Goal: Navigation & Orientation: Go to known website

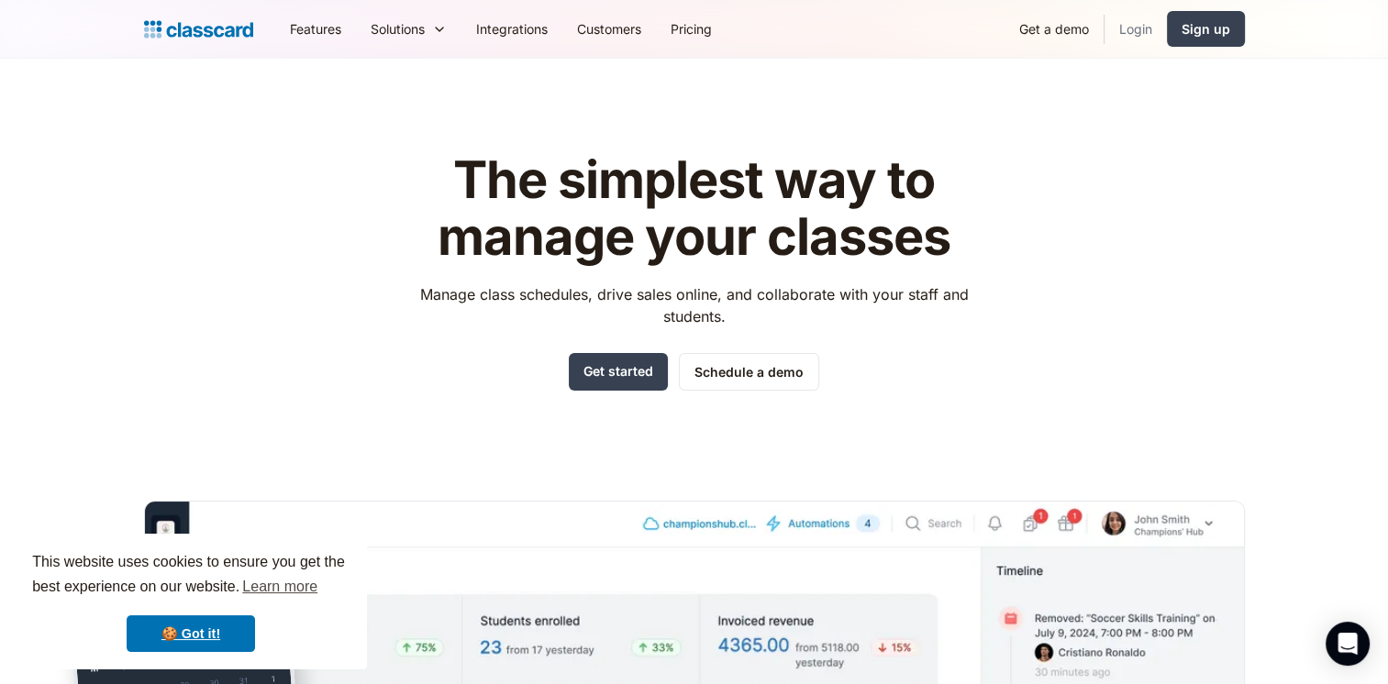
click at [1145, 27] on link "Login" at bounding box center [1135, 28] width 62 height 41
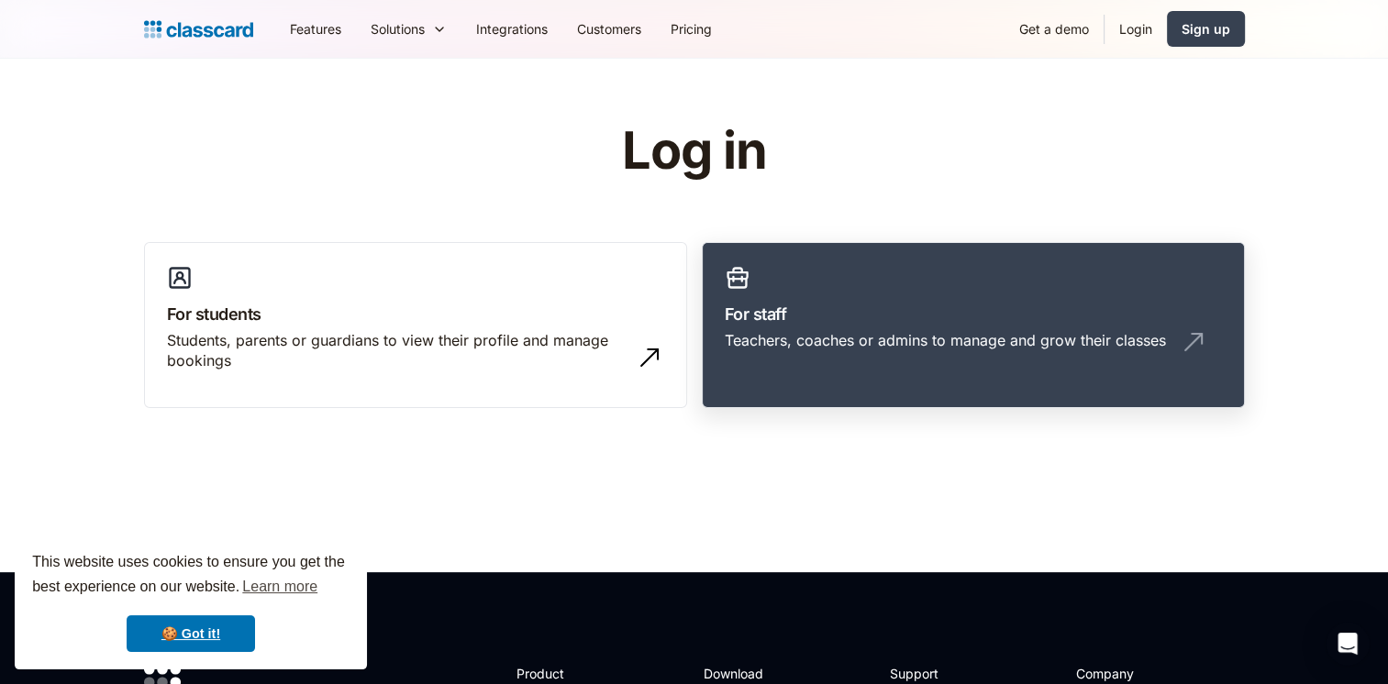
click at [833, 314] on h3 "For staff" at bounding box center [972, 314] width 497 height 25
